Goal: Information Seeking & Learning: Learn about a topic

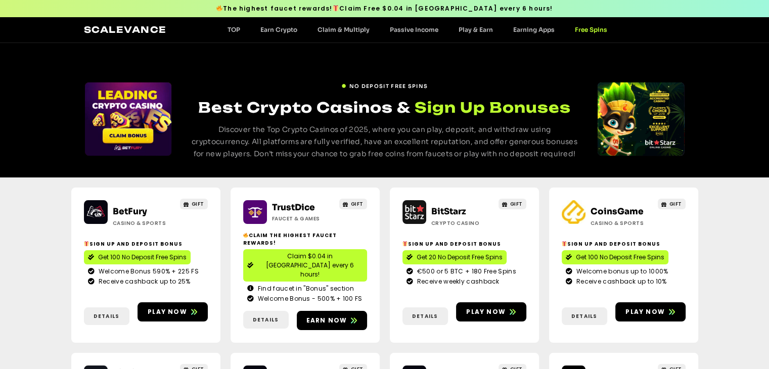
click at [113, 28] on link "Scalevance" at bounding box center [125, 29] width 83 height 11
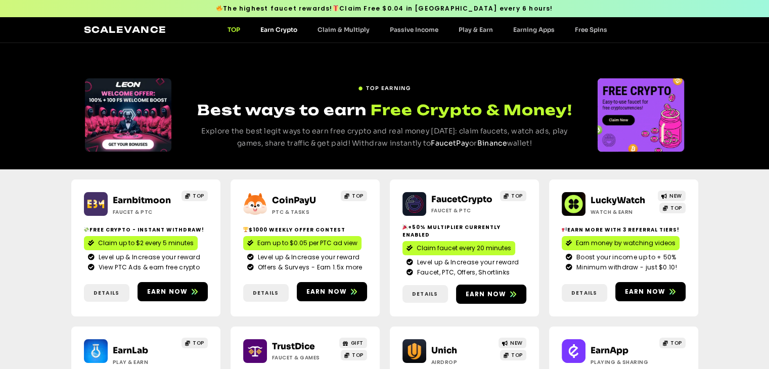
click at [291, 31] on link "Earn Crypto" at bounding box center [278, 30] width 57 height 8
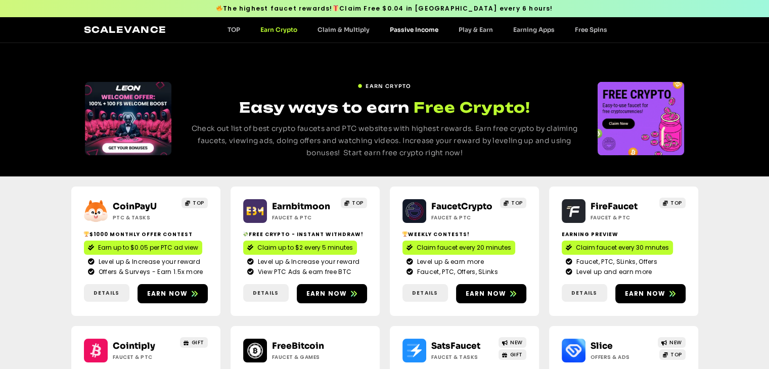
click at [414, 30] on link "Passive Income" at bounding box center [414, 30] width 69 height 8
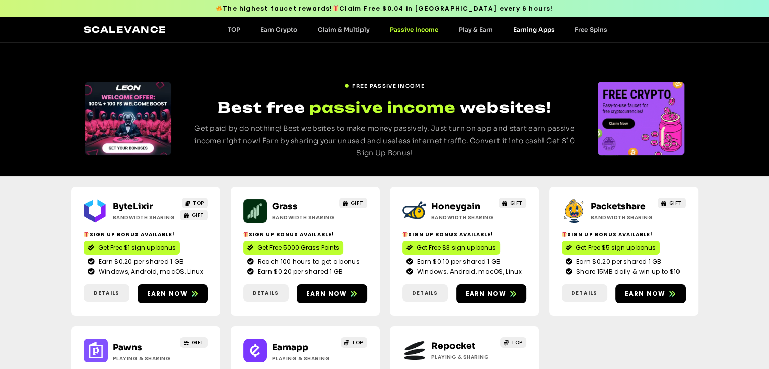
click at [549, 29] on link "Earning Apps" at bounding box center [534, 30] width 62 height 8
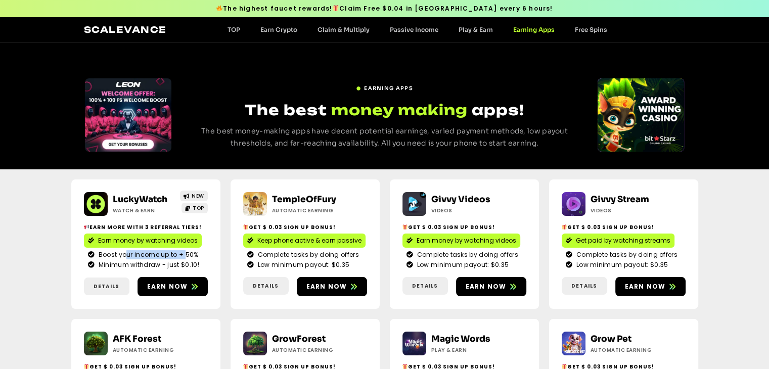
drag, startPoint x: 126, startPoint y: 251, endPoint x: 183, endPoint y: 254, distance: 57.2
click at [183, 254] on span "Boost your income up to + 50%" at bounding box center [147, 254] width 103 height 9
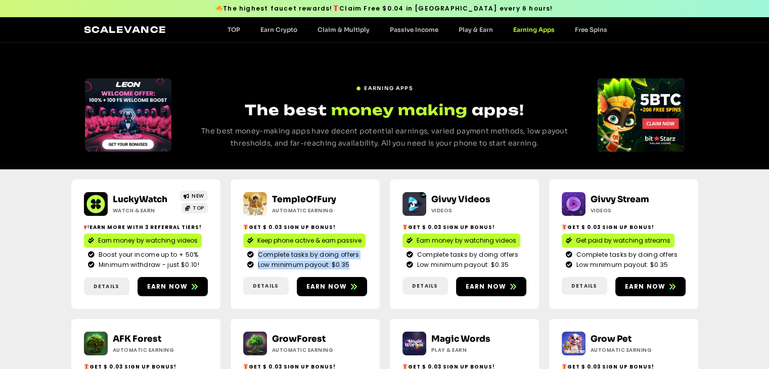
drag, startPoint x: 259, startPoint y: 258, endPoint x: 360, endPoint y: 263, distance: 101.7
click at [360, 263] on ul "Complete tasks by doing offers Low minimum payout: $0.35" at bounding box center [305, 259] width 116 height 19
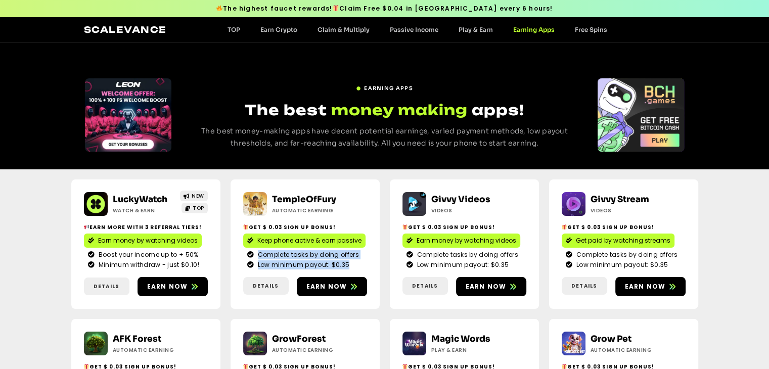
click at [360, 263] on li "Low minimum payout: $0.35" at bounding box center [305, 264] width 116 height 9
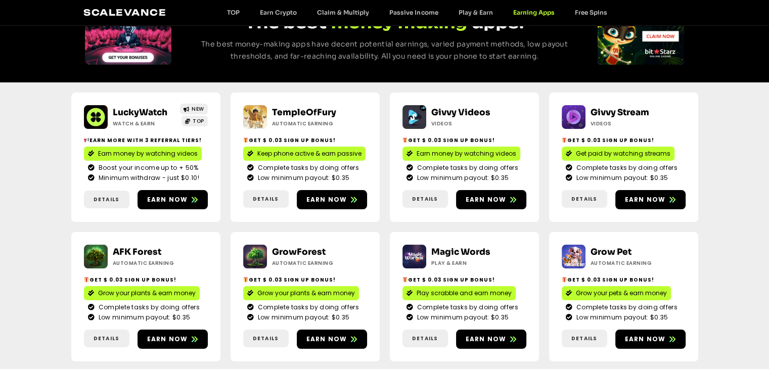
scroll to position [101, 0]
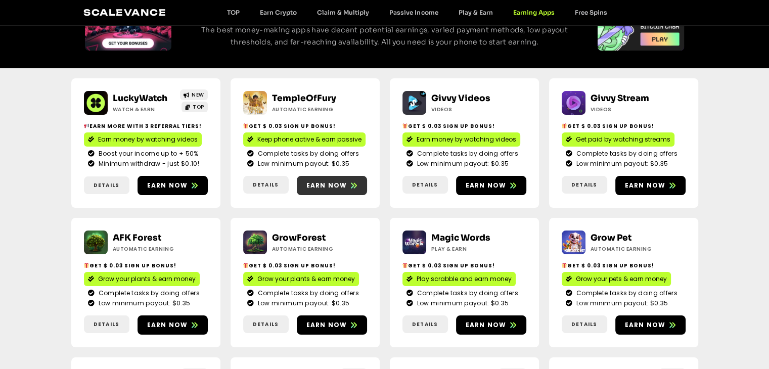
click at [322, 191] on link "Earn now" at bounding box center [332, 185] width 70 height 19
